Goal: Transaction & Acquisition: Purchase product/service

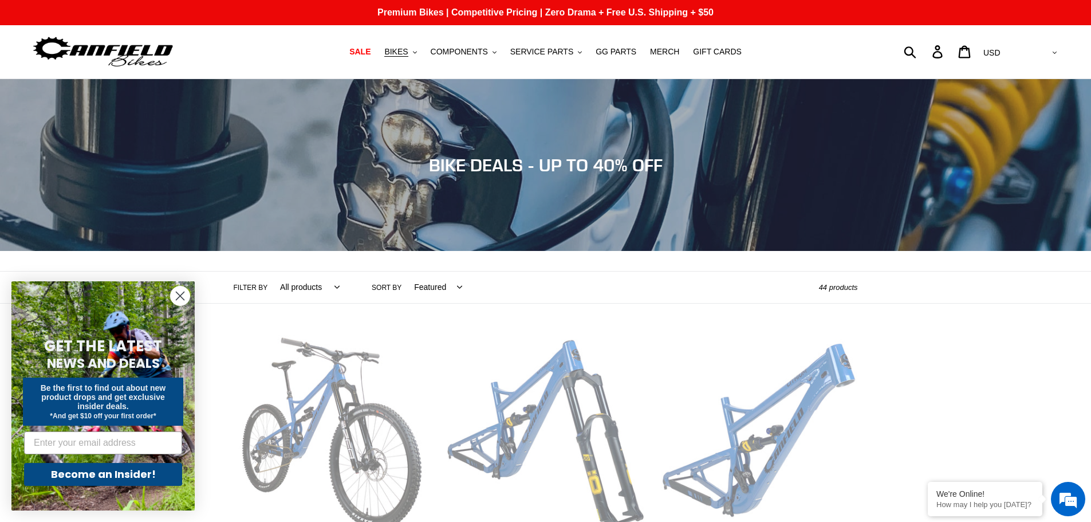
drag, startPoint x: 972, startPoint y: 381, endPoint x: 933, endPoint y: 150, distance: 234.6
click at [408, 49] on span "BIKES" at bounding box center [395, 52] width 23 height 10
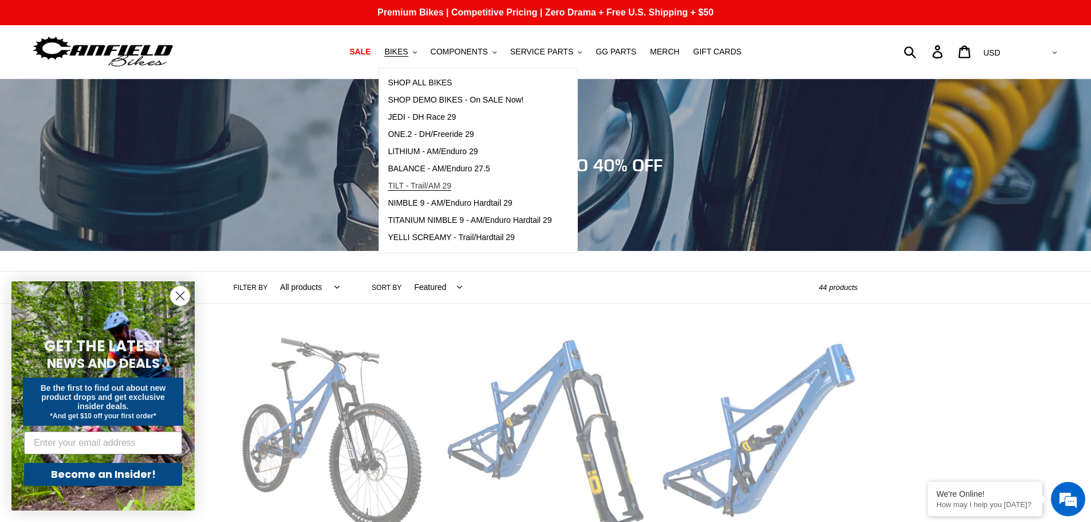
click at [434, 188] on span "TILT - Trail/AM 29" at bounding box center [420, 186] width 64 height 10
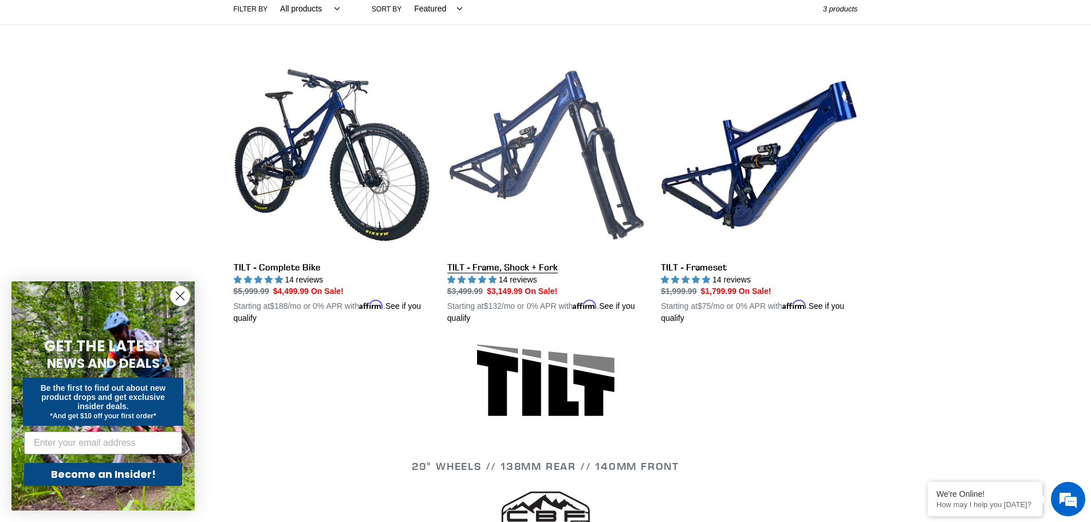
scroll to position [286, 0]
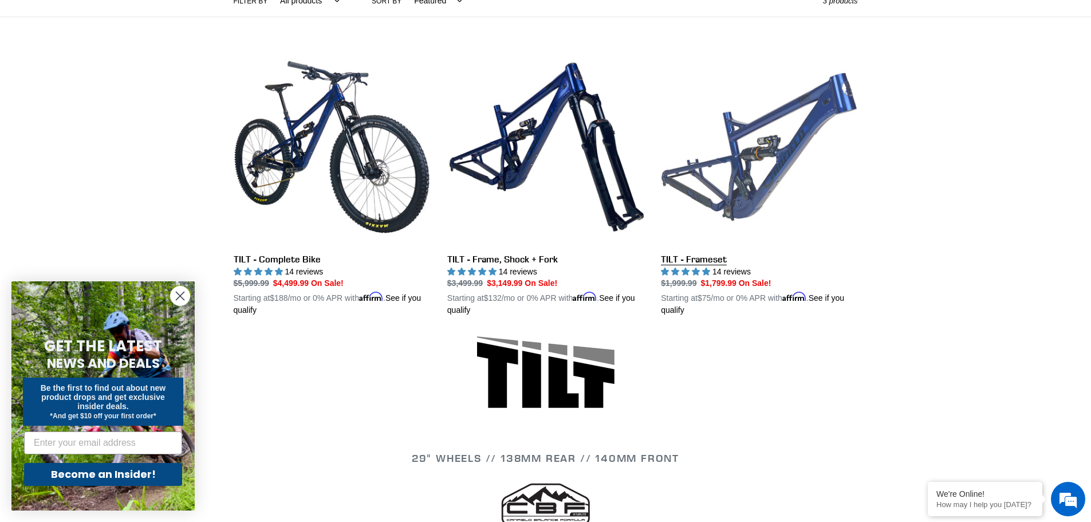
click at [689, 253] on link "TILT - Frameset" at bounding box center [759, 183] width 196 height 268
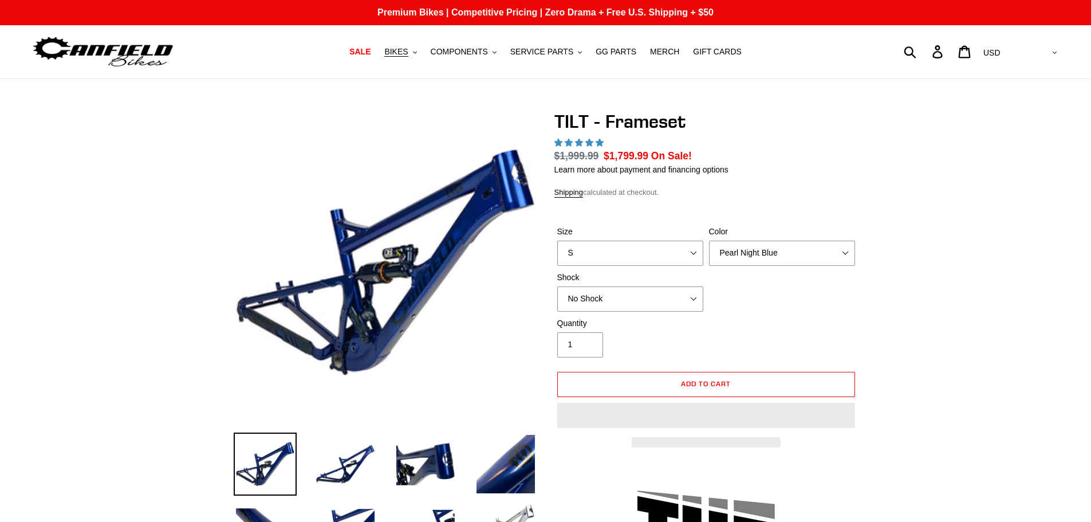
select select "highest-rating"
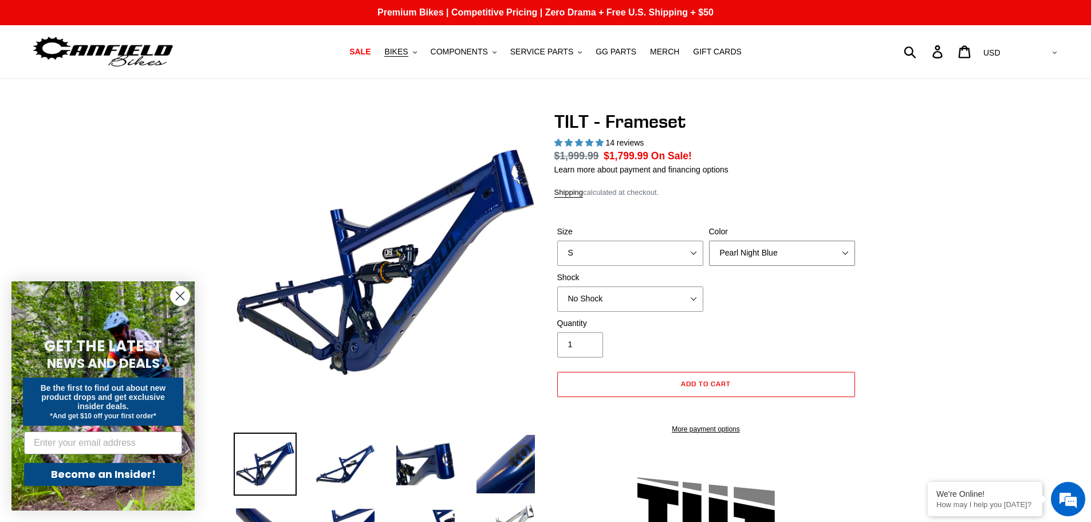
click at [769, 259] on select "Pearl Night Blue Stealth Silver" at bounding box center [782, 253] width 146 height 25
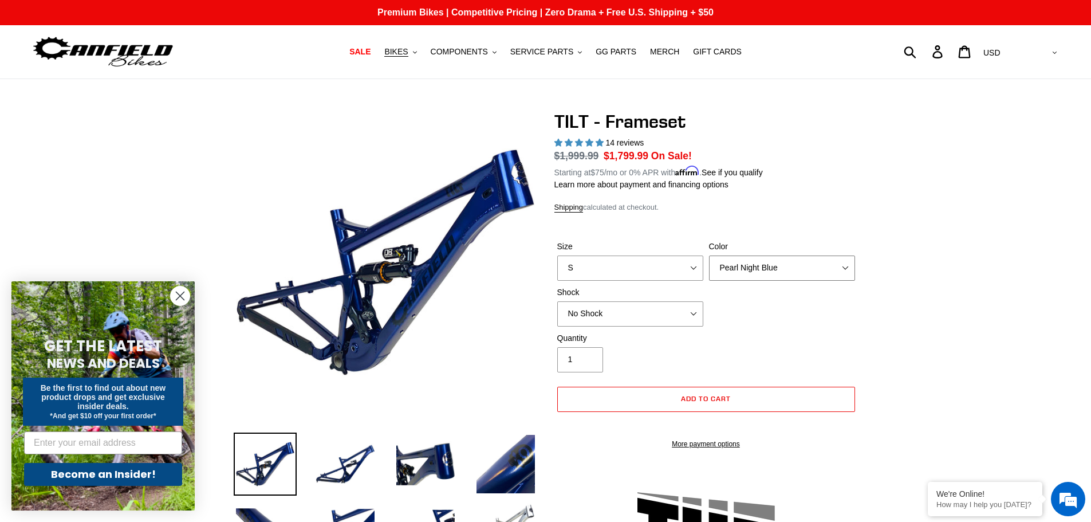
select select "Stealth Silver"
click at [709, 255] on select "Pearl Night Blue Stealth Silver" at bounding box center [782, 267] width 146 height 25
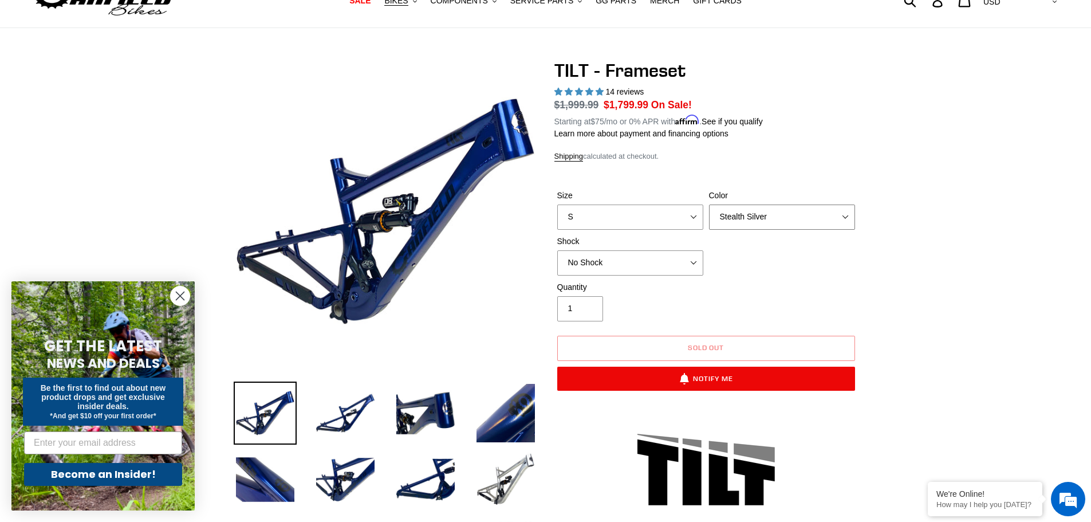
scroll to position [57, 0]
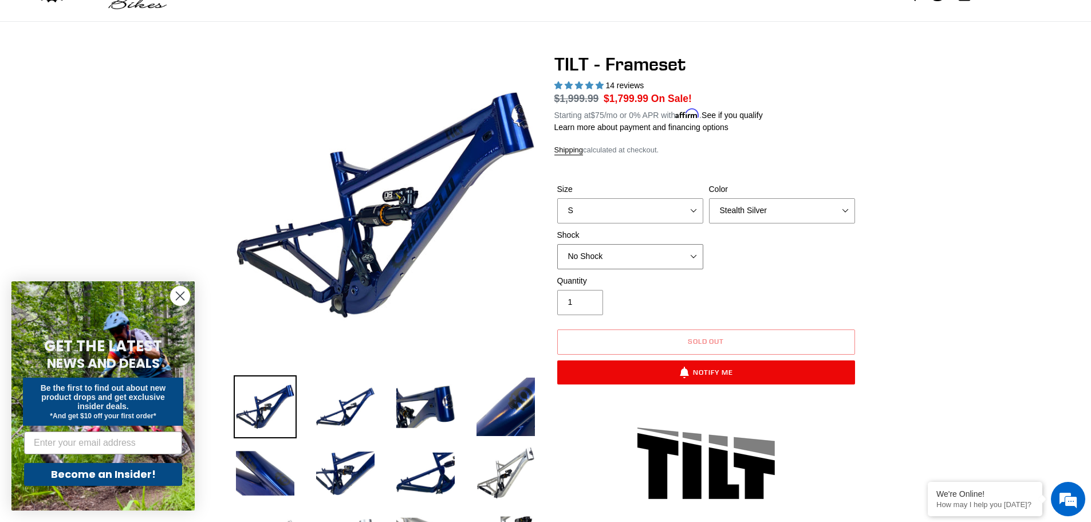
click at [635, 247] on select "No Shock Cane Creek DB Kitsuma Air RockShox Deluxe Ultimate Fox FLOAT X EXT Sto…" at bounding box center [630, 256] width 146 height 25
click at [557, 244] on select "No Shock Cane Creek DB Kitsuma Air RockShox Deluxe Ultimate Fox FLOAT X EXT Sto…" at bounding box center [630, 256] width 146 height 25
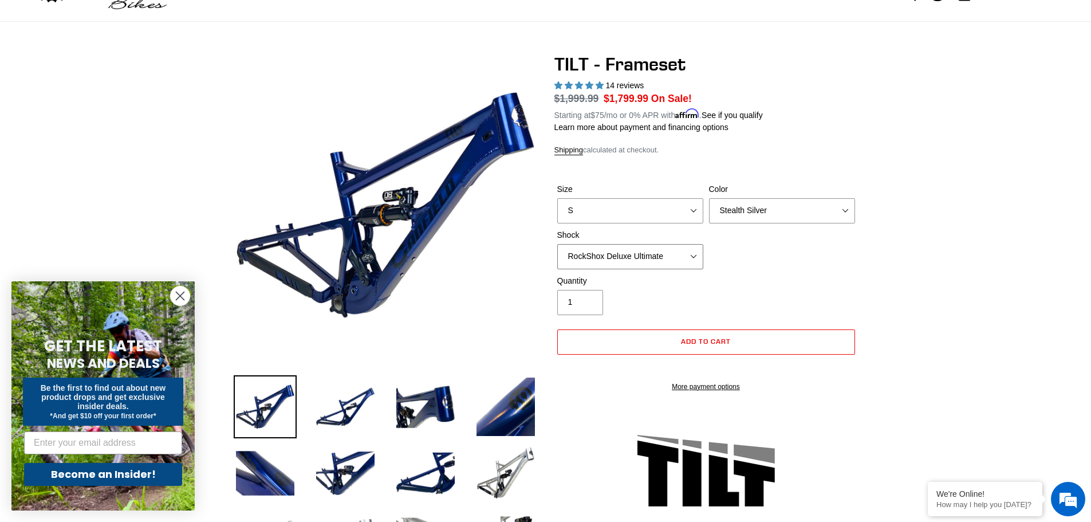
click at [681, 259] on select "No Shock Cane Creek DB Kitsuma Air RockShox Deluxe Ultimate Fox FLOAT X EXT Sto…" at bounding box center [630, 256] width 146 height 25
click at [557, 244] on select "No Shock Cane Creek DB Kitsuma Air RockShox Deluxe Ultimate Fox FLOAT X EXT Sto…" at bounding box center [630, 256] width 146 height 25
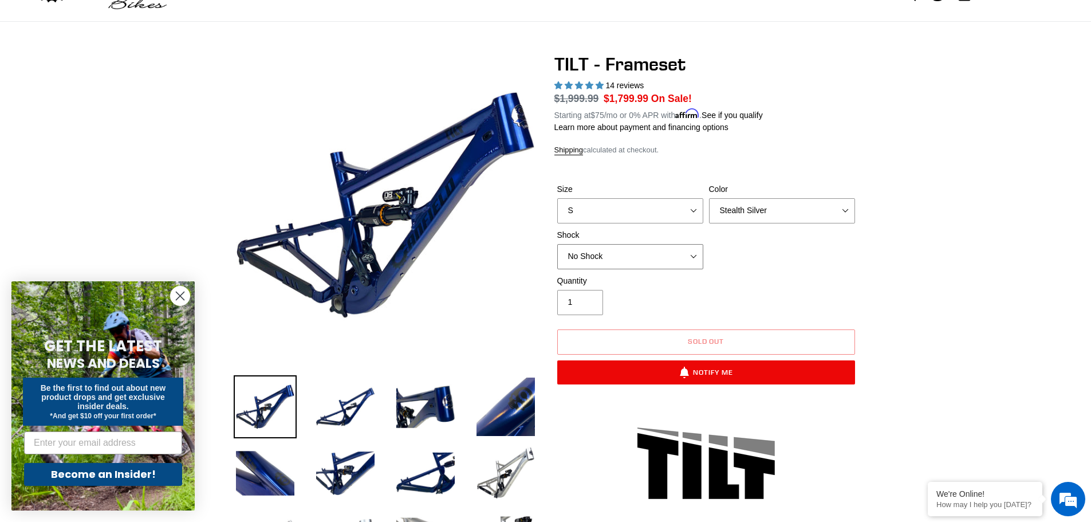
click at [686, 260] on select "No Shock Cane Creek DB Kitsuma Air RockShox Deluxe Ultimate Fox FLOAT X EXT Sto…" at bounding box center [630, 256] width 146 height 25
select select "RockShox Deluxe Ultimate"
click at [557, 244] on select "No Shock Cane Creek DB Kitsuma Air RockShox Deluxe Ultimate Fox FLOAT X EXT Sto…" at bounding box center [630, 256] width 146 height 25
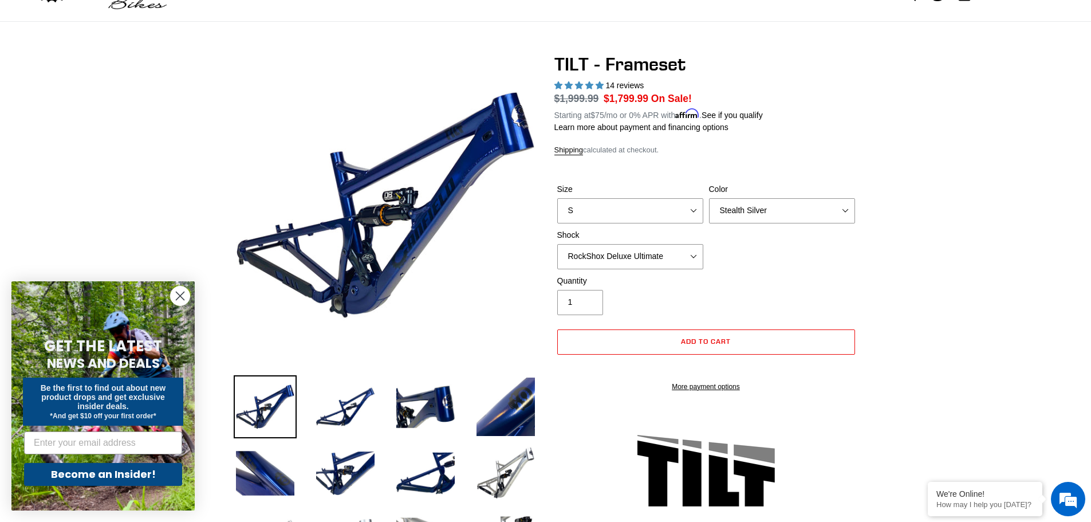
click at [669, 308] on div "Quantity 1" at bounding box center [630, 295] width 152 height 40
click at [773, 207] on select "Pearl Night Blue Stealth Silver" at bounding box center [782, 210] width 146 height 25
click at [709, 198] on select "Pearl Night Blue Stealth Silver" at bounding box center [782, 210] width 146 height 25
drag, startPoint x: 759, startPoint y: 214, endPoint x: 762, endPoint y: 222, distance: 9.3
click at [759, 214] on select "Pearl Night Blue Stealth Silver" at bounding box center [782, 210] width 146 height 25
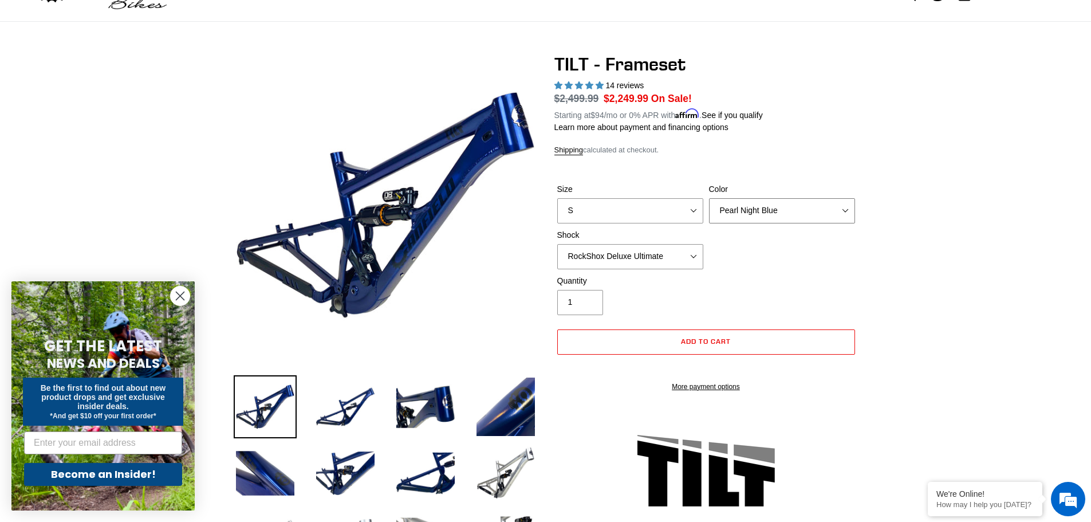
select select "Stealth Silver"
click at [709, 198] on select "Pearl Night Blue Stealth Silver" at bounding box center [782, 210] width 146 height 25
click at [762, 249] on div "Size S M L XL Color Pearl Night Blue Stealth Silver Shock No Shock Cane Creek D…" at bounding box center [706, 229] width 304 height 92
click at [506, 493] on img at bounding box center [505, 473] width 63 height 63
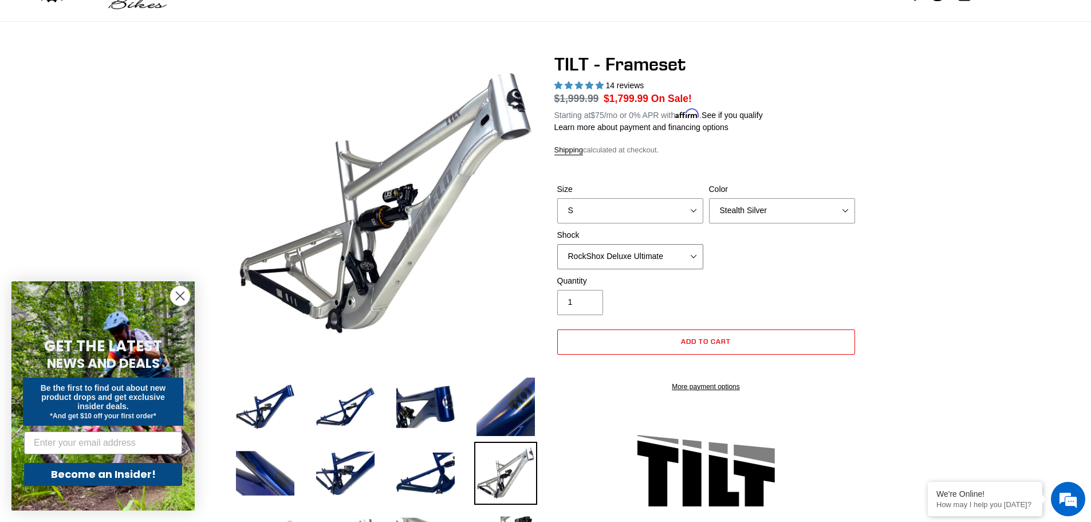
click at [665, 262] on select "No Shock Cane Creek DB Kitsuma Air RockShox Deluxe Ultimate Fox FLOAT X EXT Sto…" at bounding box center [630, 256] width 146 height 25
click at [557, 244] on select "No Shock Cane Creek DB Kitsuma Air RockShox Deluxe Ultimate Fox FLOAT X EXT Sto…" at bounding box center [630, 256] width 146 height 25
click at [676, 259] on select "No Shock Cane Creek DB Kitsuma Air RockShox Deluxe Ultimate Fox FLOAT X EXT Sto…" at bounding box center [630, 256] width 146 height 25
click at [557, 244] on select "No Shock Cane Creek DB Kitsuma Air RockShox Deluxe Ultimate Fox FLOAT X EXT Sto…" at bounding box center [630, 256] width 146 height 25
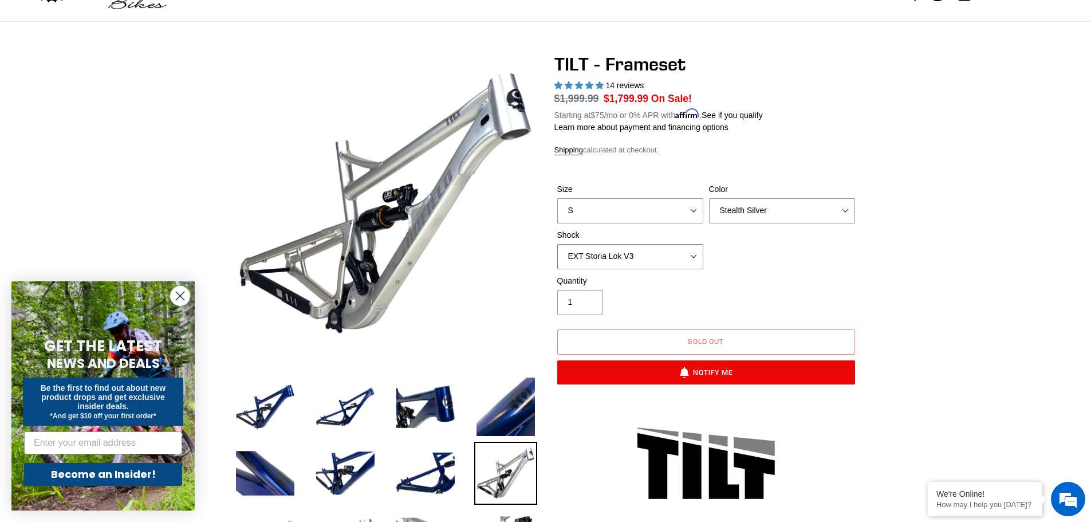
click at [680, 258] on select "No Shock Cane Creek DB Kitsuma Air RockShox Deluxe Ultimate Fox FLOAT X EXT Sto…" at bounding box center [630, 256] width 146 height 25
click at [557, 244] on select "No Shock Cane Creek DB Kitsuma Air RockShox Deluxe Ultimate Fox FLOAT X EXT Sto…" at bounding box center [630, 256] width 146 height 25
click at [661, 261] on select "No Shock Cane Creek DB Kitsuma Air RockShox Deluxe Ultimate Fox FLOAT X EXT Sto…" at bounding box center [630, 256] width 146 height 25
click at [557, 244] on select "No Shock Cane Creek DB Kitsuma Air RockShox Deluxe Ultimate Fox FLOAT X EXT Sto…" at bounding box center [630, 256] width 146 height 25
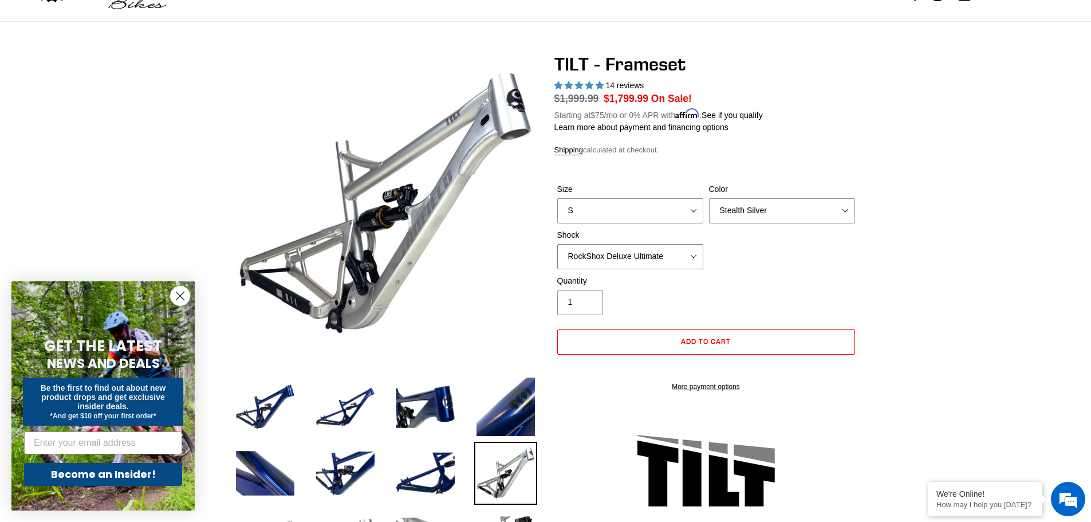
click at [667, 265] on select "No Shock Cane Creek DB Kitsuma Air RockShox Deluxe Ultimate Fox FLOAT X EXT Sto…" at bounding box center [630, 256] width 146 height 25
select select "Cane Creek DB Kitsuma Air"
click at [557, 244] on select "No Shock Cane Creek DB Kitsuma Air RockShox Deluxe Ultimate Fox FLOAT X EXT Sto…" at bounding box center [630, 256] width 146 height 25
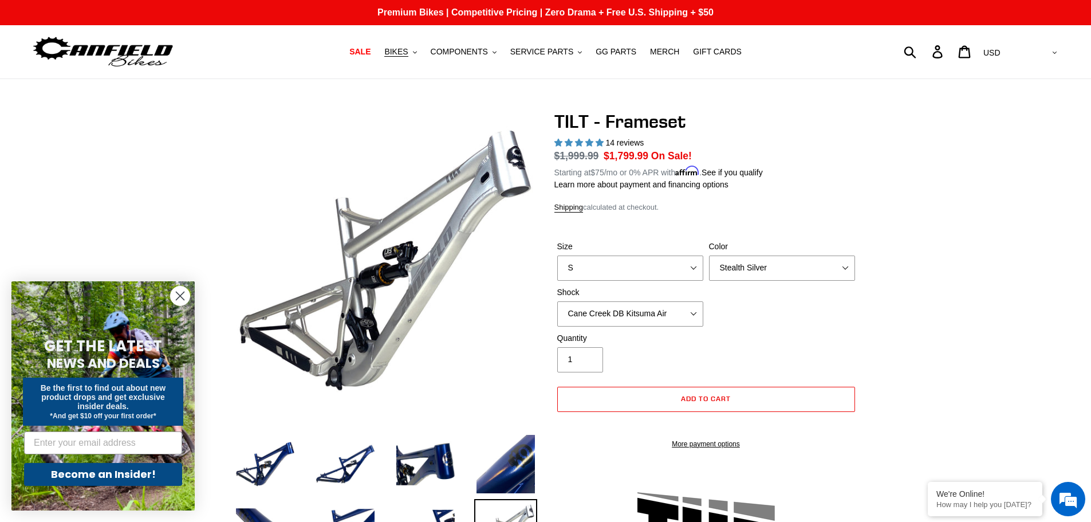
click at [184, 292] on icon "Close dialog" at bounding box center [180, 296] width 8 height 8
